Goal: Book appointment/travel/reservation

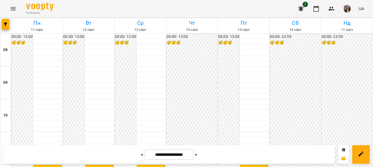
scroll to position [137, 0]
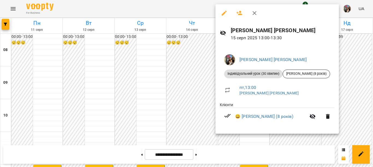
click at [288, 139] on div at bounding box center [186, 83] width 373 height 167
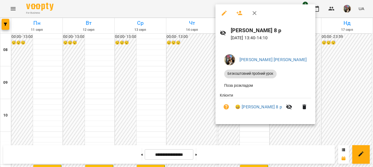
click at [281, 132] on div at bounding box center [186, 83] width 373 height 167
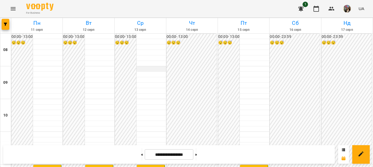
scroll to position [137, 0]
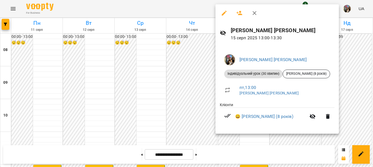
click at [202, 56] on div at bounding box center [186, 83] width 373 height 167
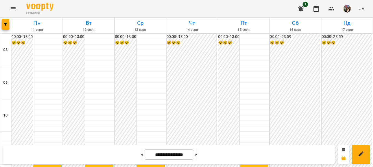
scroll to position [164, 0]
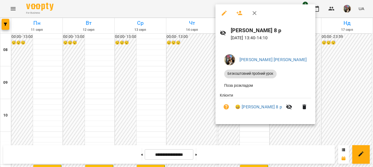
drag, startPoint x: 342, startPoint y: 81, endPoint x: 338, endPoint y: 81, distance: 4.4
click at [343, 81] on div at bounding box center [186, 83] width 373 height 167
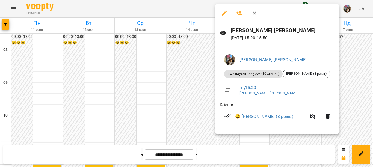
click at [342, 85] on div at bounding box center [186, 83] width 373 height 167
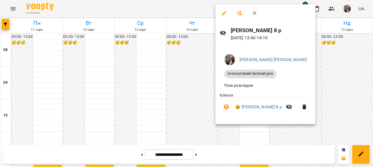
click at [339, 63] on div at bounding box center [186, 83] width 373 height 167
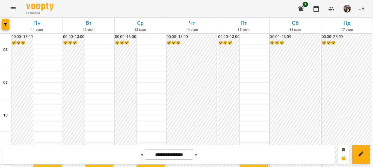
scroll to position [191, 0]
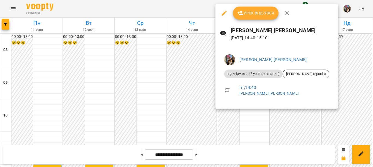
click at [234, 125] on div at bounding box center [186, 83] width 373 height 167
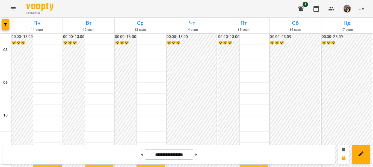
scroll to position [137, 0]
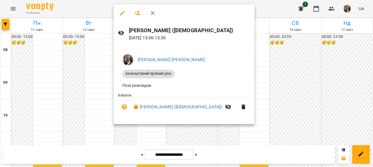
click at [96, 82] on div at bounding box center [186, 83] width 373 height 167
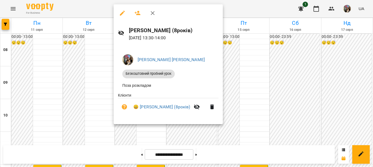
click at [80, 91] on div at bounding box center [186, 83] width 373 height 167
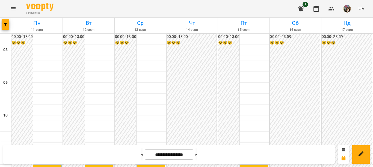
scroll to position [191, 0]
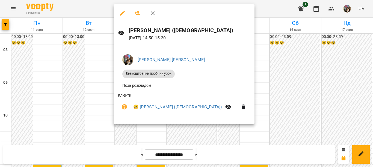
click at [100, 68] on div at bounding box center [186, 83] width 373 height 167
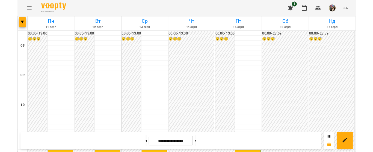
scroll to position [164, 0]
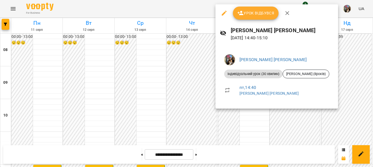
click at [227, 132] on div at bounding box center [186, 83] width 373 height 167
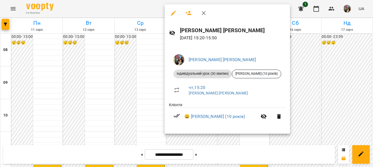
click at [257, 149] on div at bounding box center [186, 83] width 373 height 167
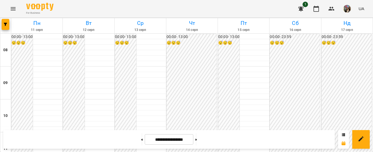
scroll to position [191, 0]
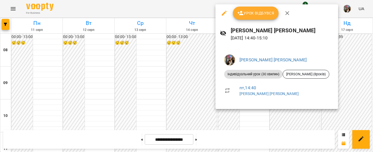
click at [211, 118] on div at bounding box center [186, 76] width 373 height 152
